Goal: Task Accomplishment & Management: Manage account settings

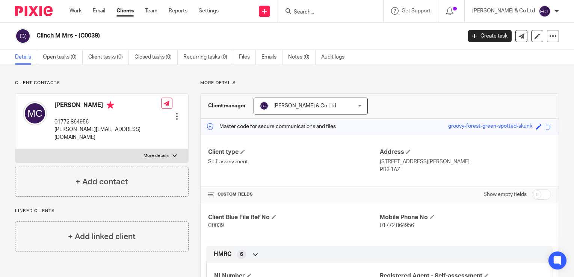
click at [364, 6] on form at bounding box center [333, 10] width 80 height 9
click at [352, 14] on input "Search" at bounding box center [327, 12] width 68 height 7
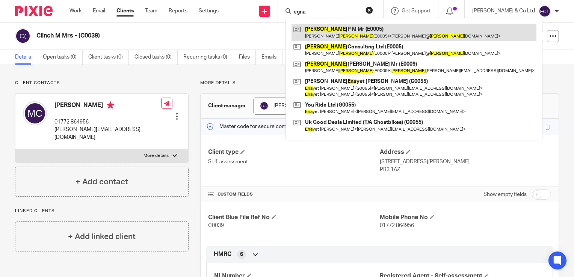
type input "egna"
click at [352, 27] on link at bounding box center [413, 32] width 245 height 17
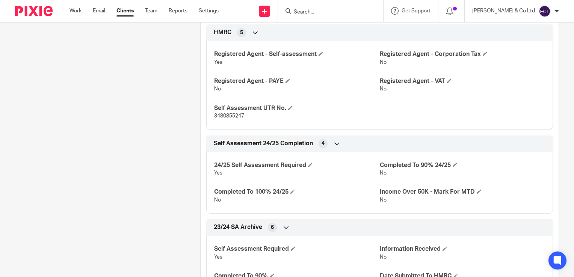
scroll to position [219, 0]
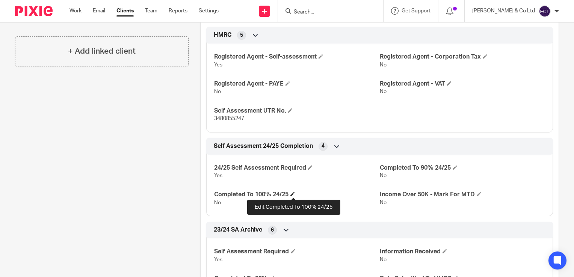
click at [292, 195] on span at bounding box center [292, 194] width 5 height 5
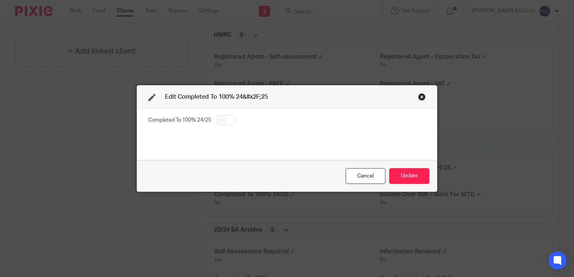
click at [225, 121] on input "checkbox" at bounding box center [225, 120] width 19 height 11
checkbox input "true"
click at [410, 174] on button "Update" at bounding box center [409, 176] width 40 height 16
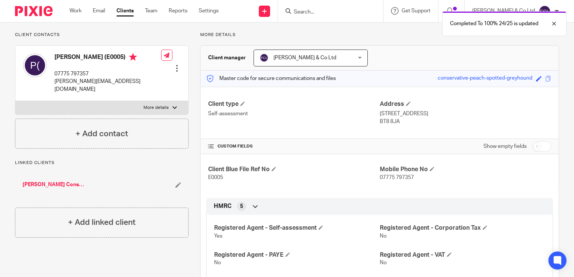
scroll to position [42, 0]
